Goal: Navigation & Orientation: Find specific page/section

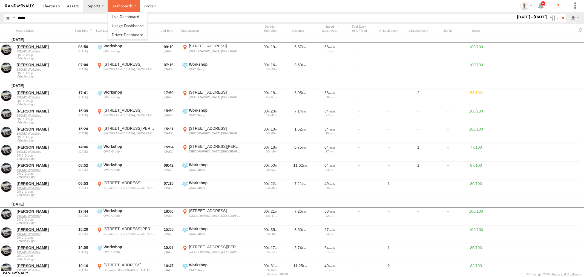
scroll to position [186, 0]
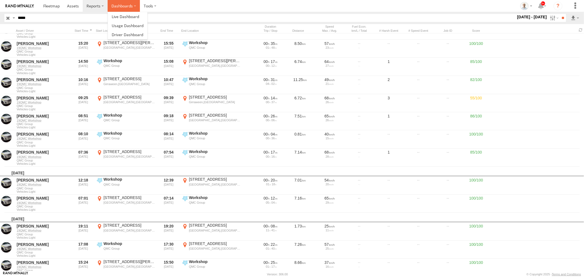
click at [123, 3] on label "Dashboards" at bounding box center [124, 6] width 32 height 12
click at [125, 16] on span at bounding box center [125, 16] width 27 height 5
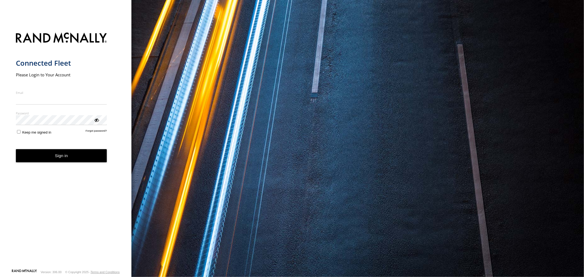
type input "**********"
drag, startPoint x: 93, startPoint y: 160, endPoint x: 91, endPoint y: 171, distance: 11.1
click at [92, 160] on button "Sign in" at bounding box center [61, 155] width 91 height 13
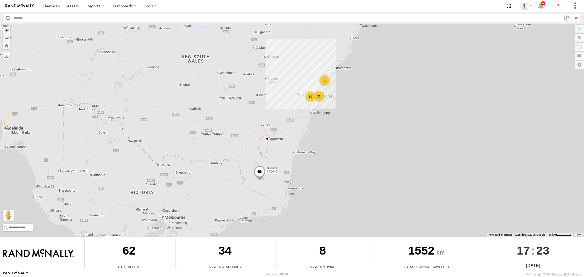
click at [317, 95] on div "21" at bounding box center [319, 96] width 11 height 11
